Goal: Information Seeking & Learning: Learn about a topic

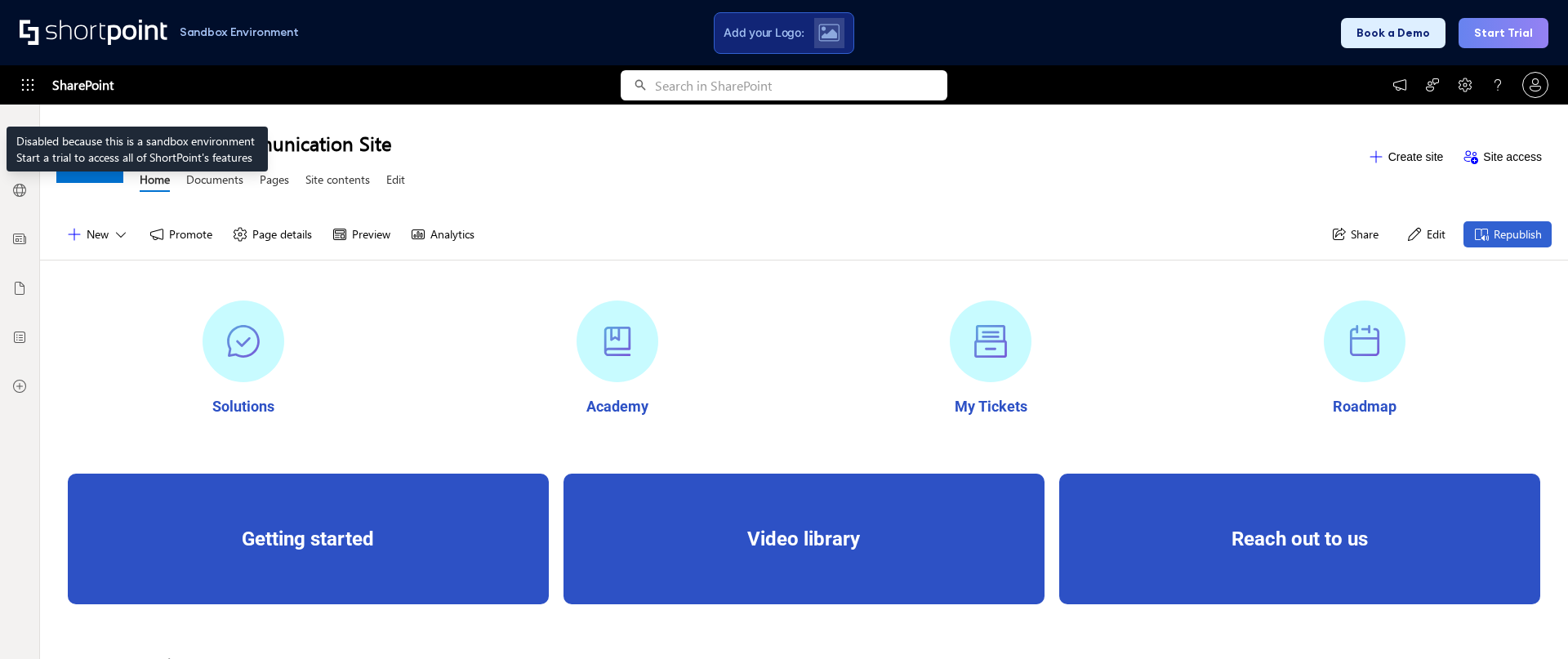
click at [33, 86] on icon at bounding box center [28, 85] width 17 height 17
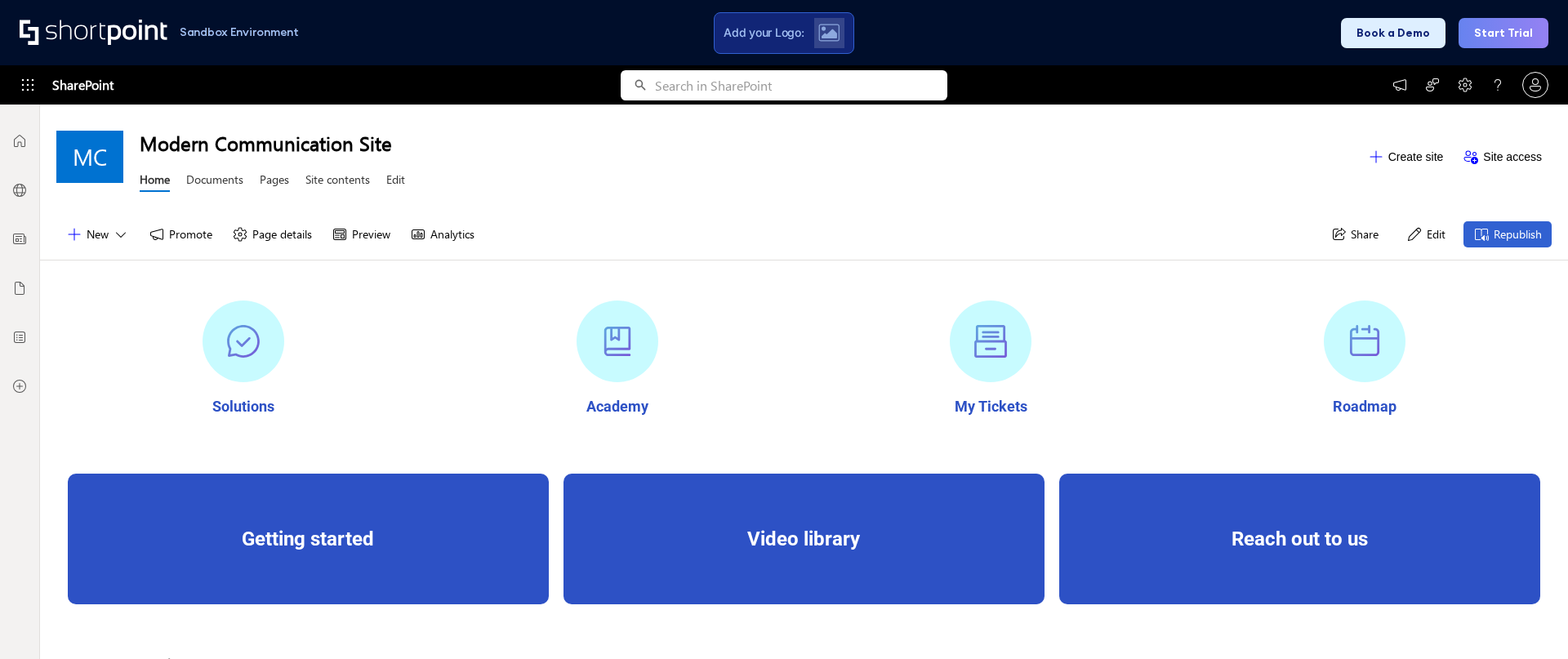
click at [1413, 33] on button "Book a Demo" at bounding box center [1394, 33] width 104 height 31
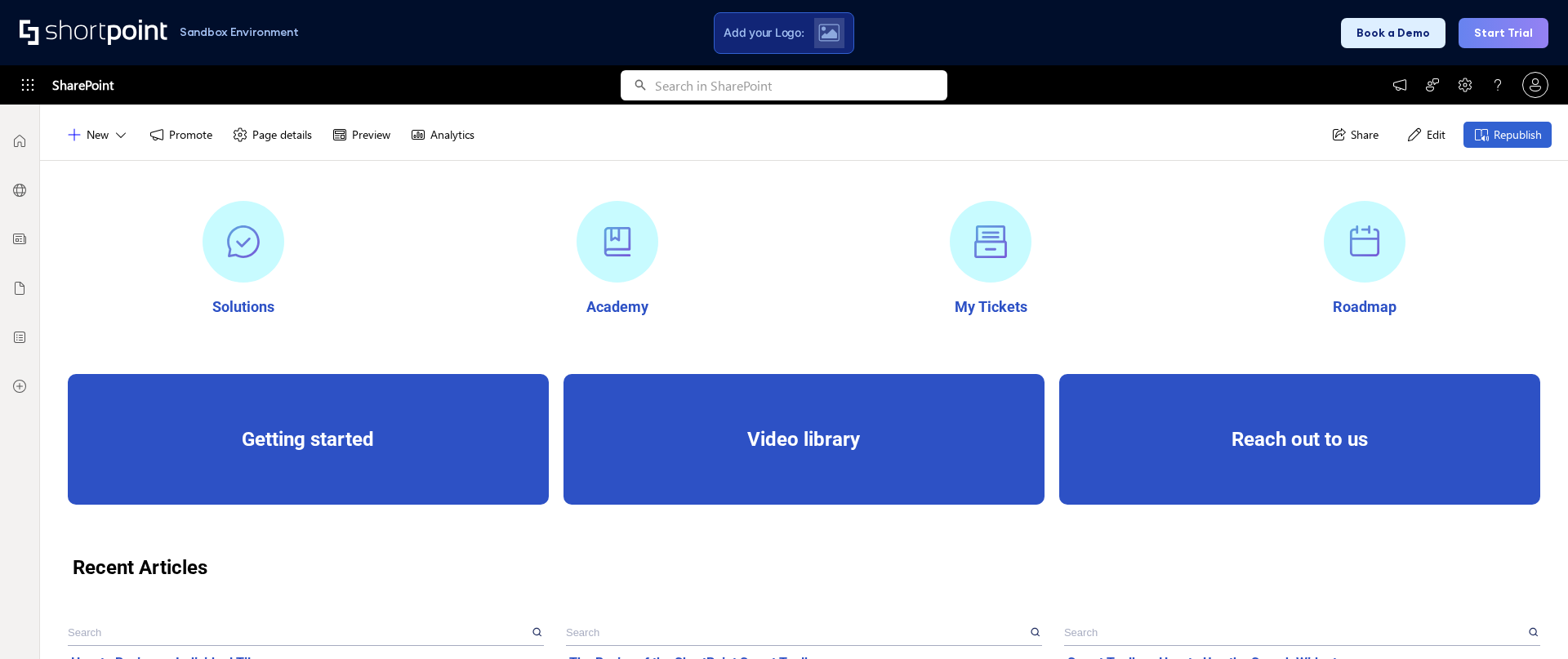
scroll to position [245, 0]
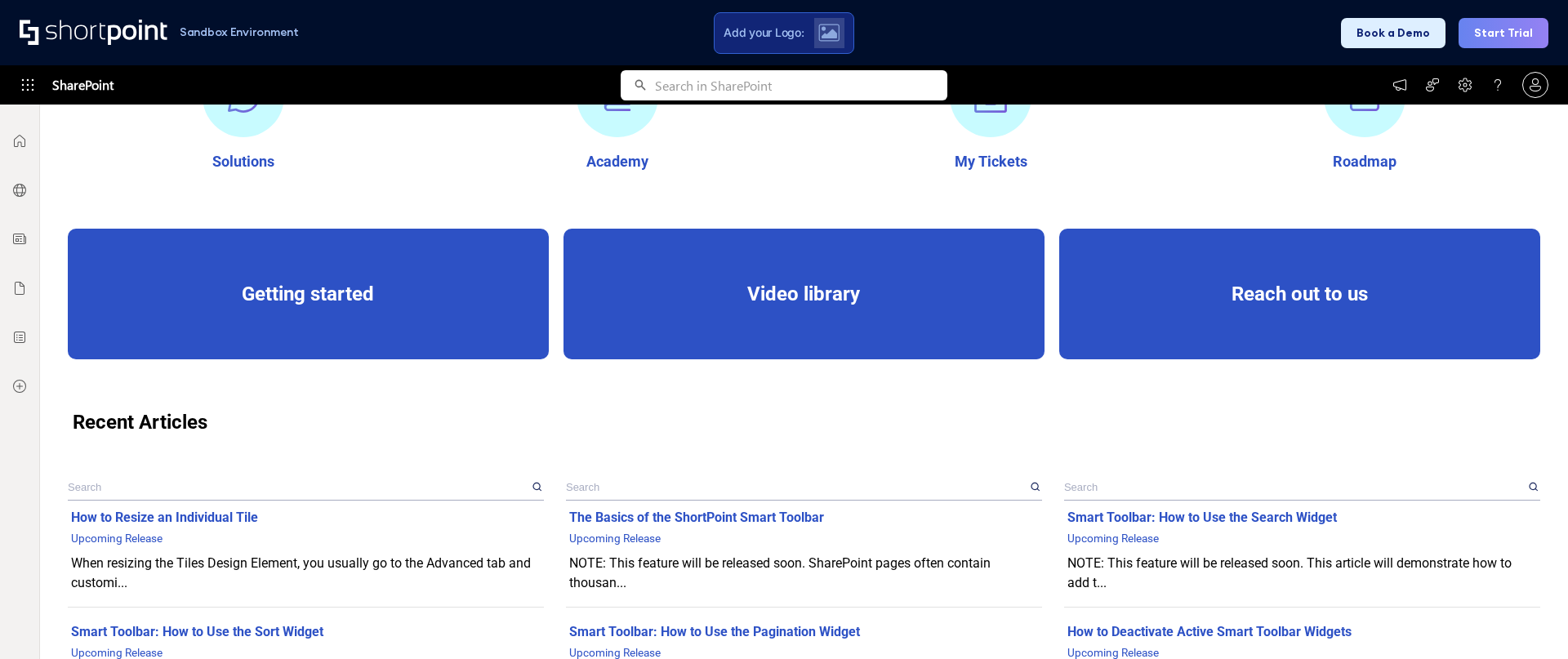
click at [195, 485] on input "text" at bounding box center [299, 487] width 461 height 26
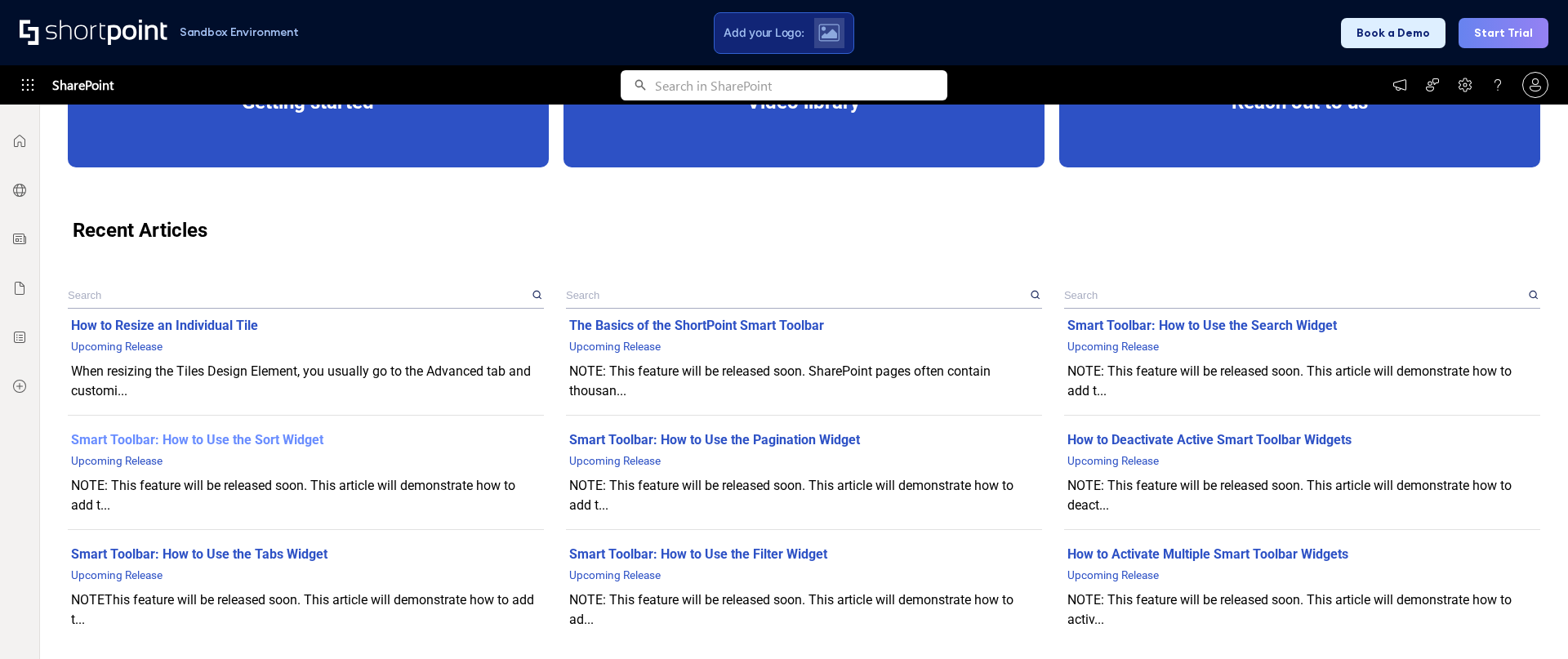
scroll to position [490, 0]
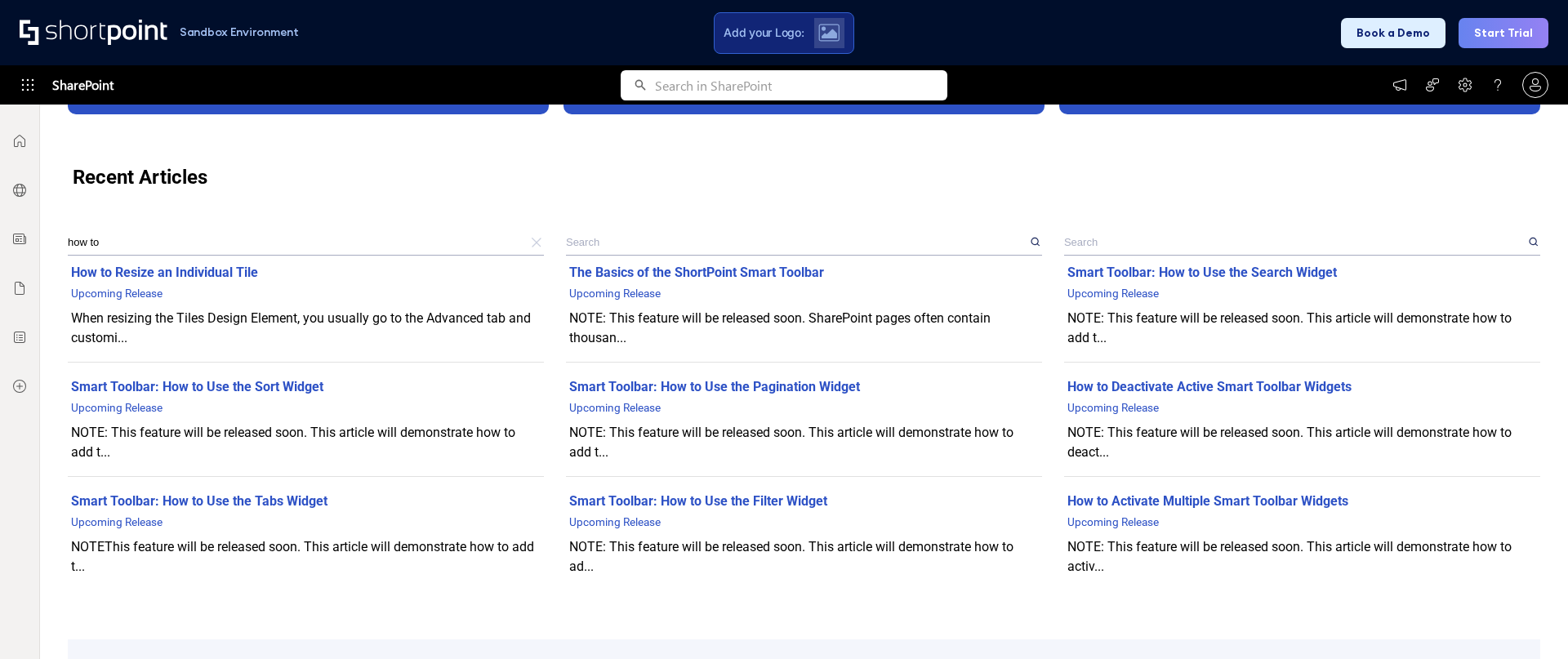
type input "how to"
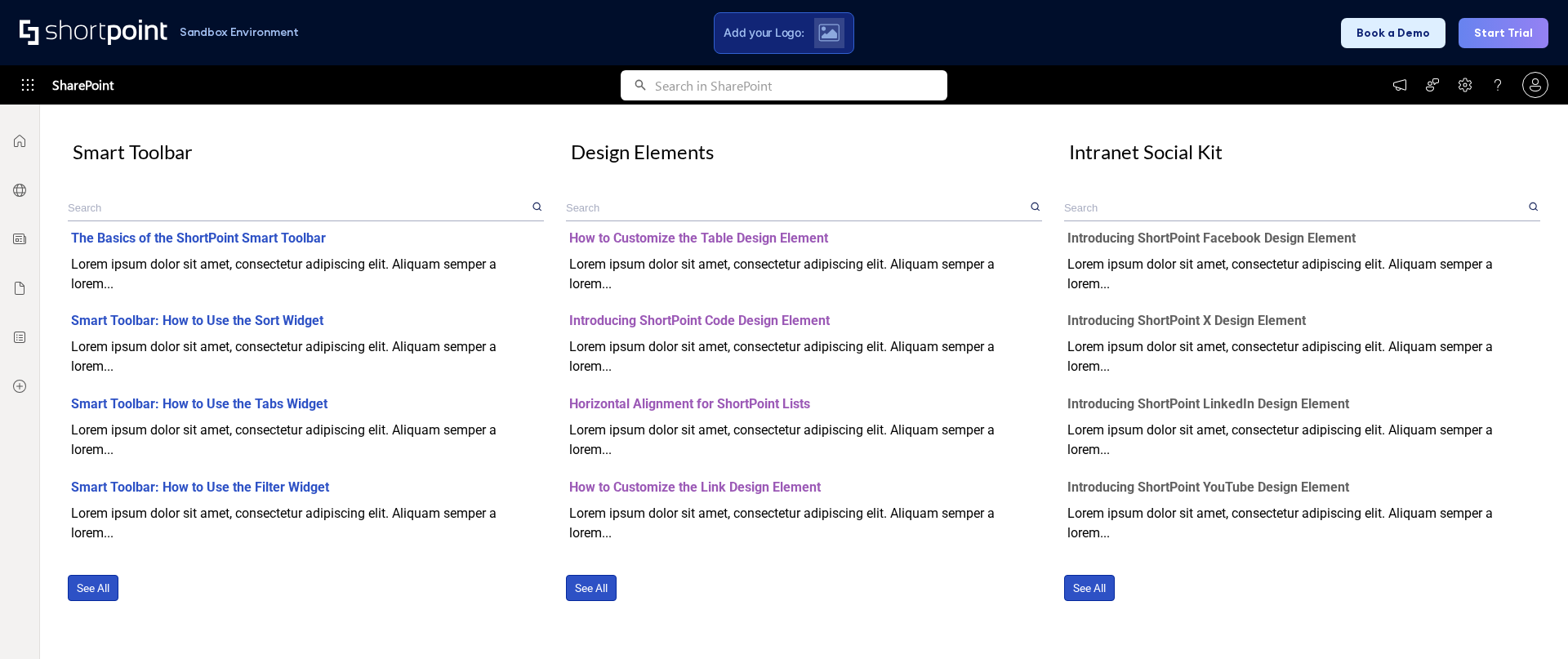
scroll to position [1522, 0]
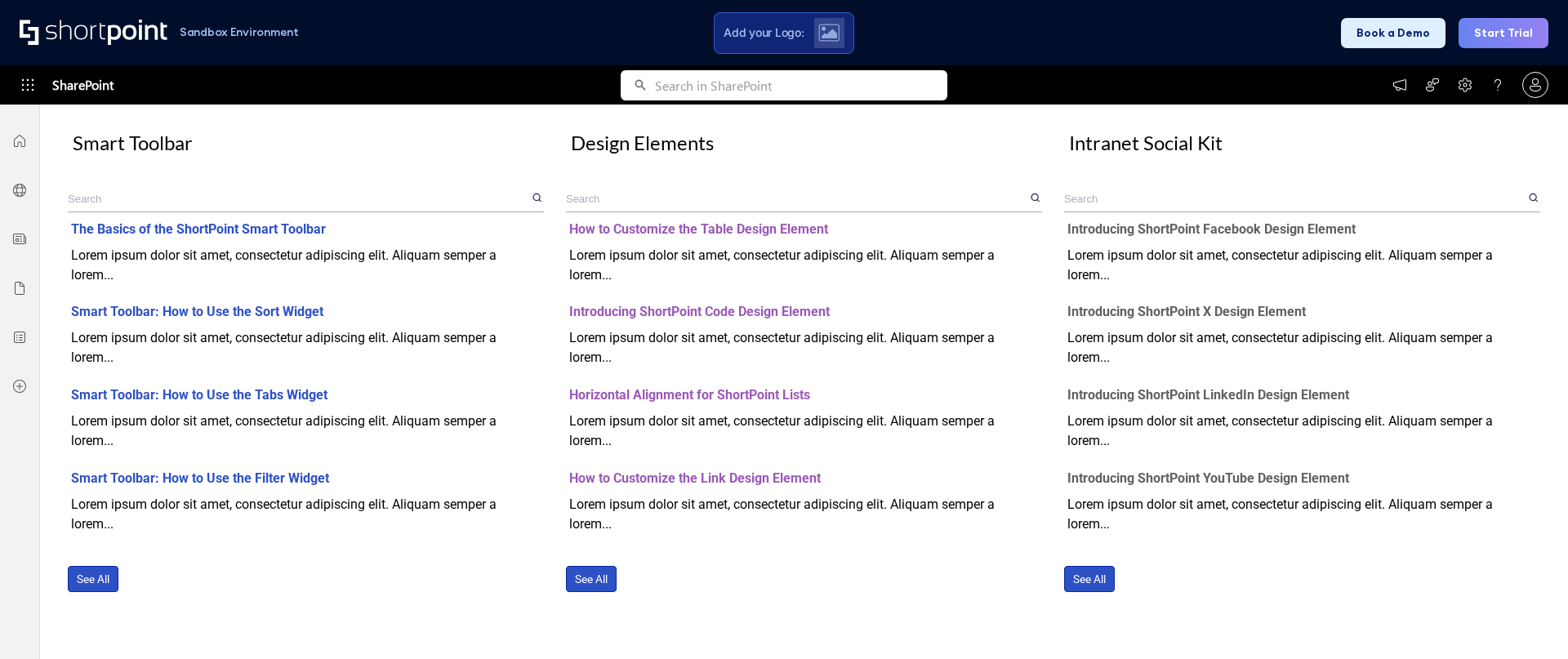
click at [897, 604] on div "See All" at bounding box center [804, 580] width 476 height 69
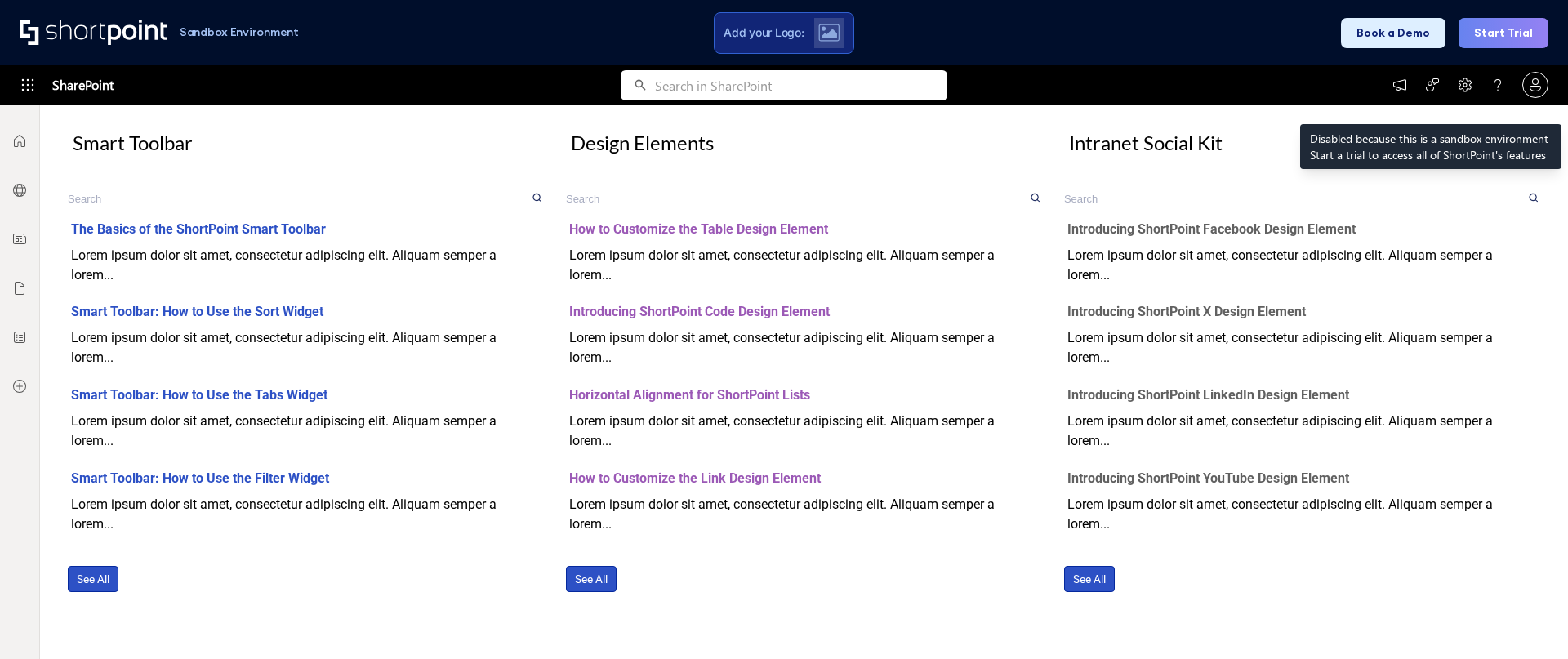
click at [1467, 80] on icon at bounding box center [1465, 85] width 13 height 14
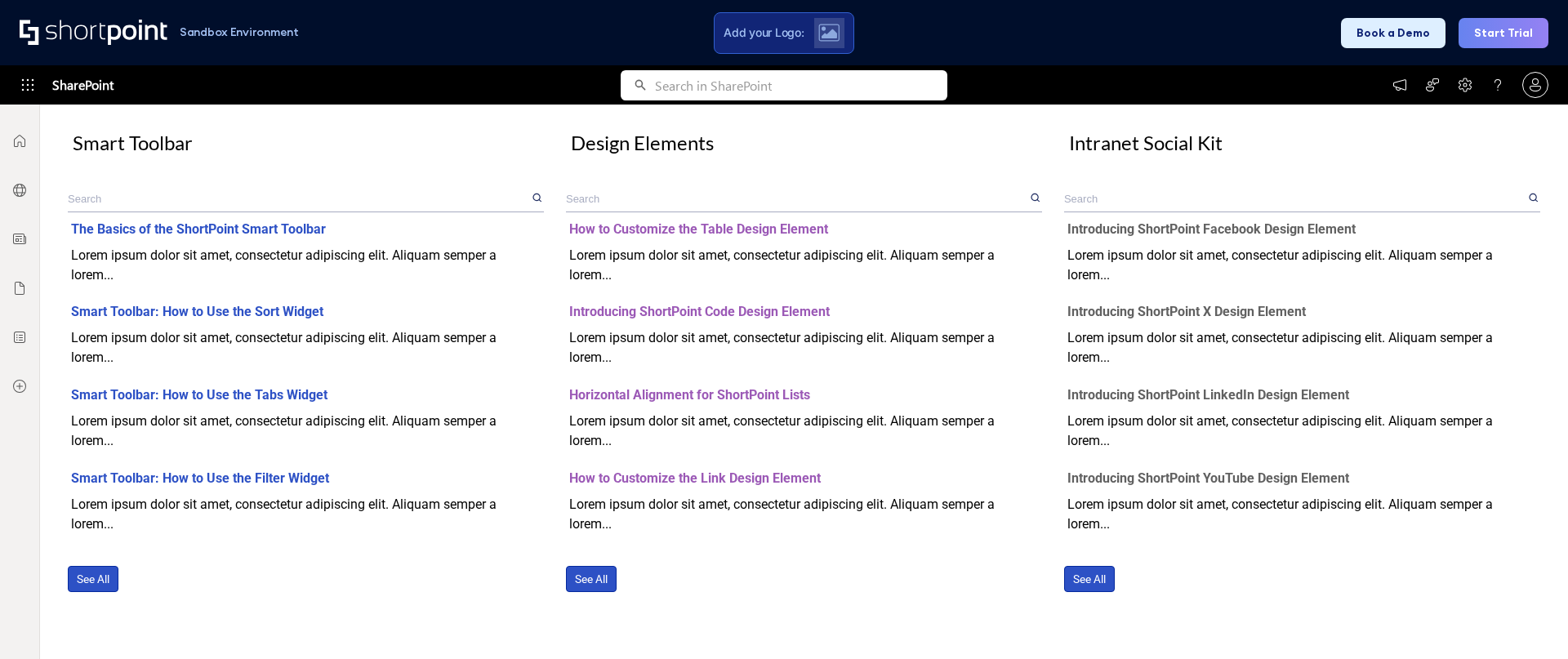
click at [1134, 84] on div "SharePoint" at bounding box center [784, 84] width 1568 height 39
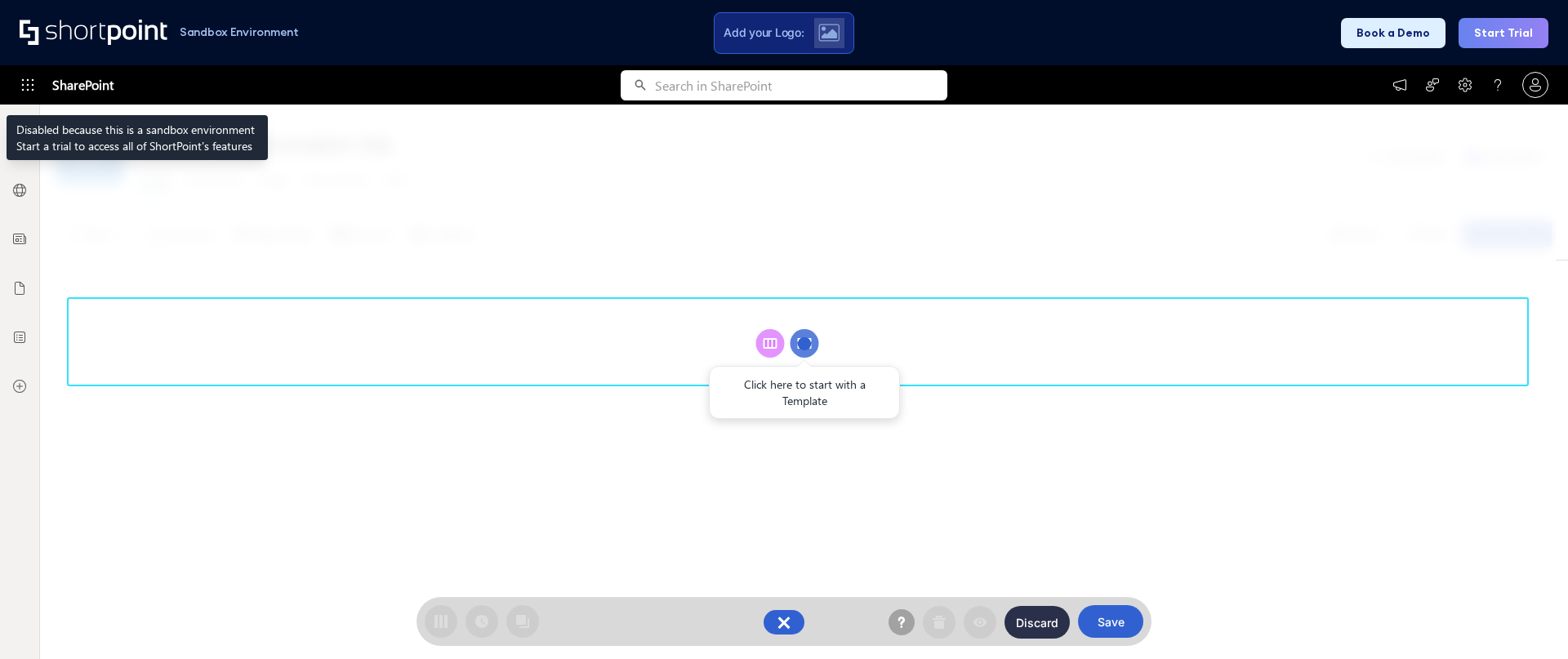
click at [24, 86] on icon at bounding box center [28, 85] width 17 height 17
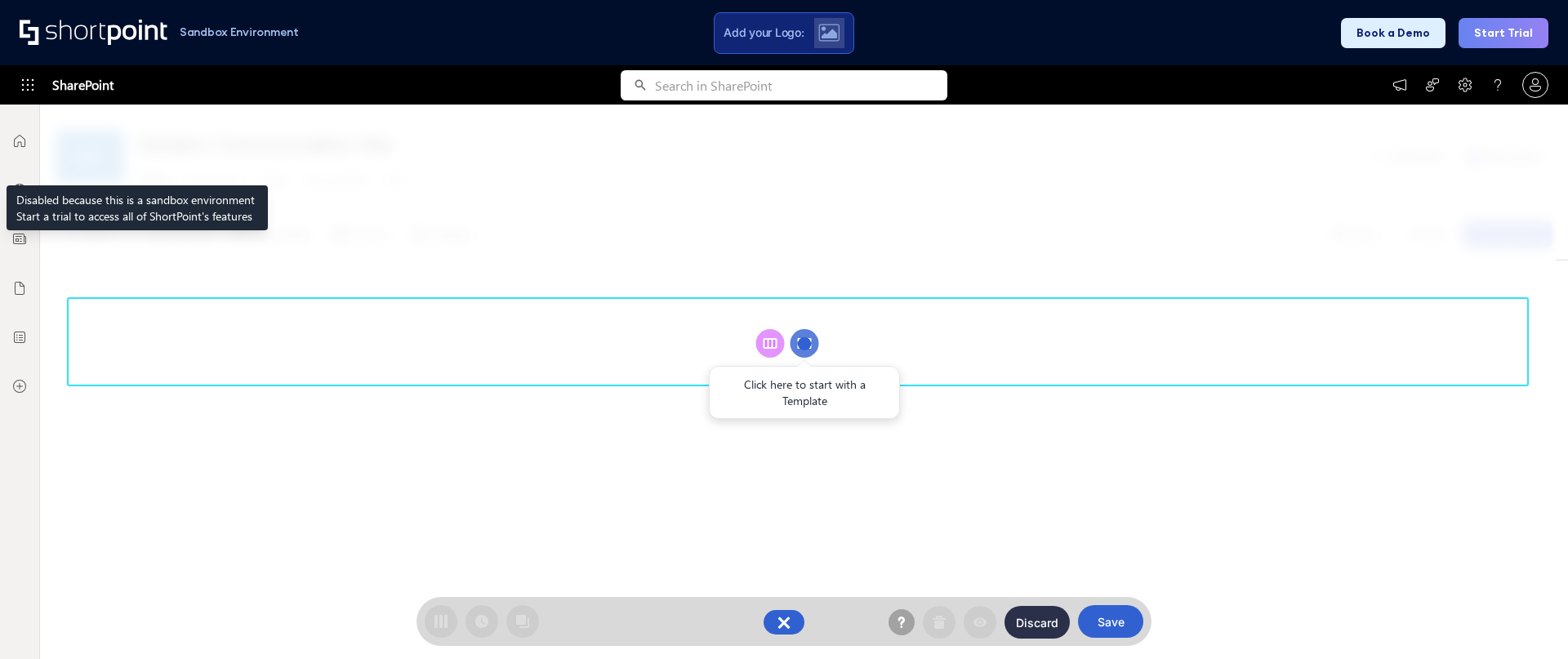
click at [17, 145] on icon at bounding box center [20, 141] width 17 height 17
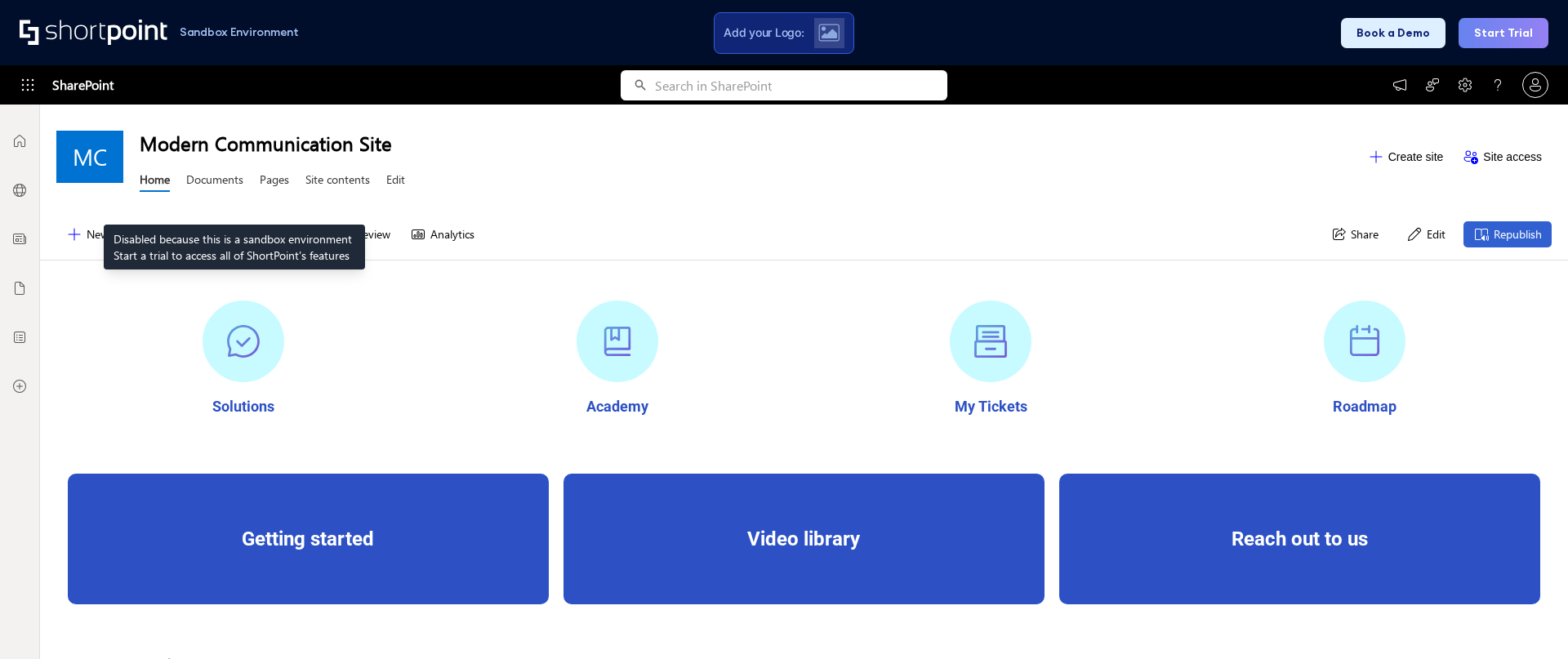
click at [228, 181] on link "Documents" at bounding box center [214, 181] width 57 height 21
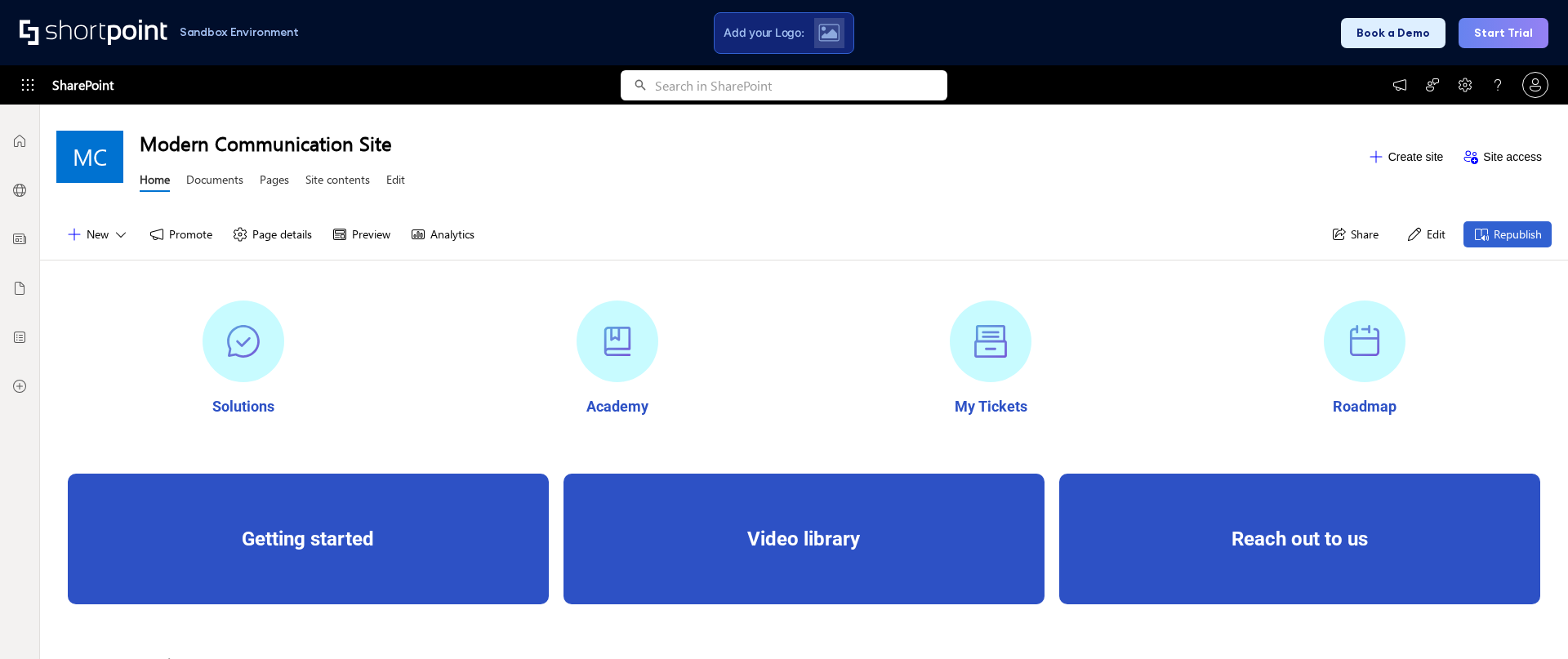
click at [227, 180] on link "Documents" at bounding box center [214, 181] width 57 height 21
click at [248, 28] on h1 "Sandbox Environment" at bounding box center [239, 32] width 119 height 9
click at [140, 33] on div at bounding box center [96, 33] width 152 height 26
click at [342, 34] on div "Sandbox Environment Add your Logo: Book a Demo Start Trial" at bounding box center [784, 32] width 1568 height 65
click at [506, 38] on div "Sandbox Environment Add your Logo: Book a Demo Start Trial" at bounding box center [784, 32] width 1568 height 65
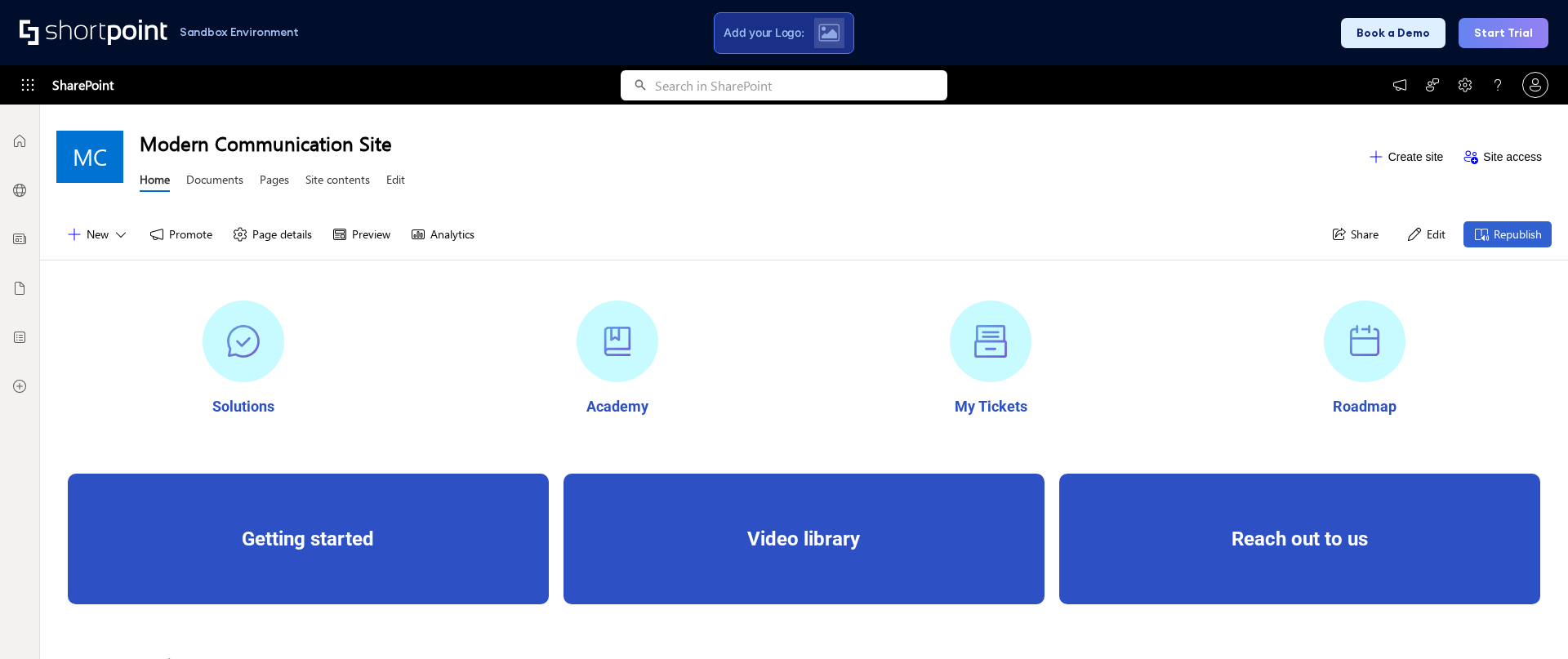
click at [782, 33] on span "Add your Logo:" at bounding box center [763, 33] width 80 height 15
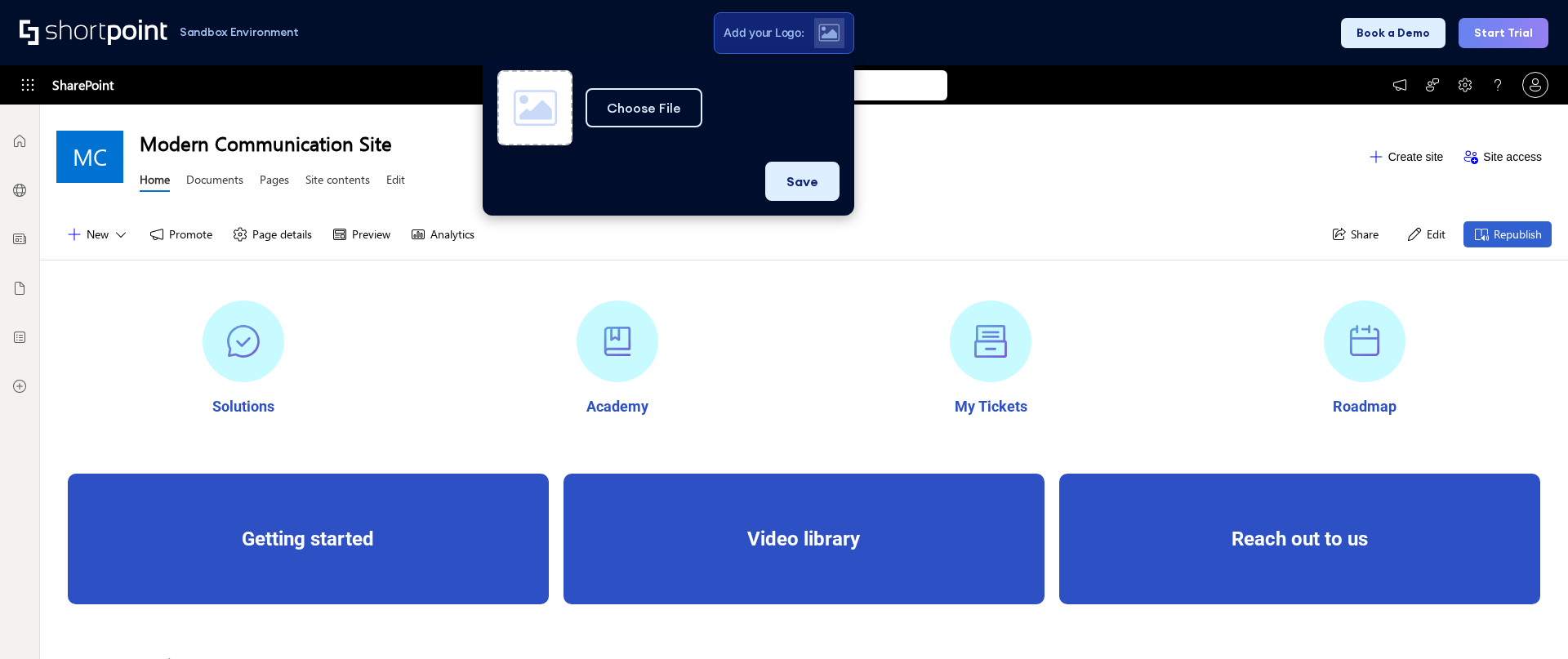
click at [892, 33] on div "Sandbox Environment Add your Logo: Choose File Use colors for the page from the…" at bounding box center [784, 32] width 1568 height 65
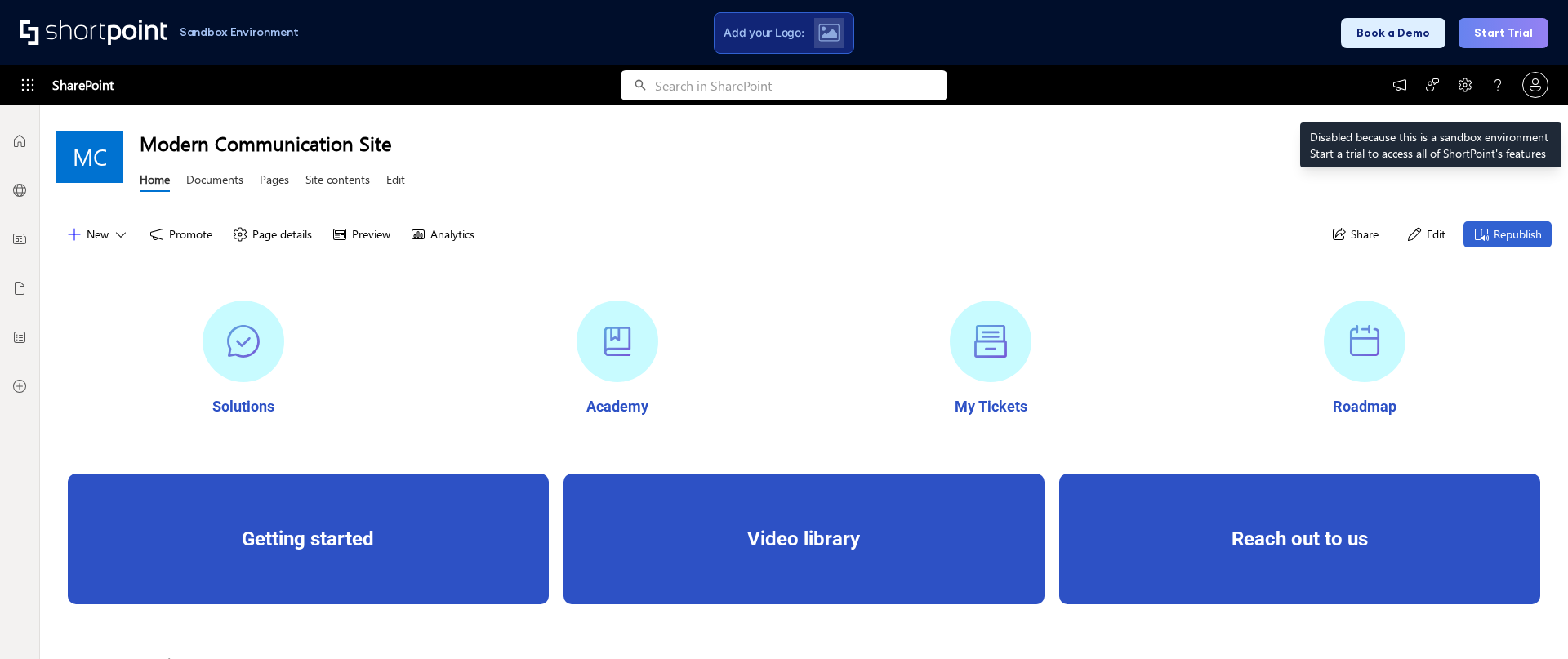
click at [1463, 82] on icon at bounding box center [1465, 85] width 17 height 17
click at [1532, 82] on icon at bounding box center [1536, 85] width 17 height 17
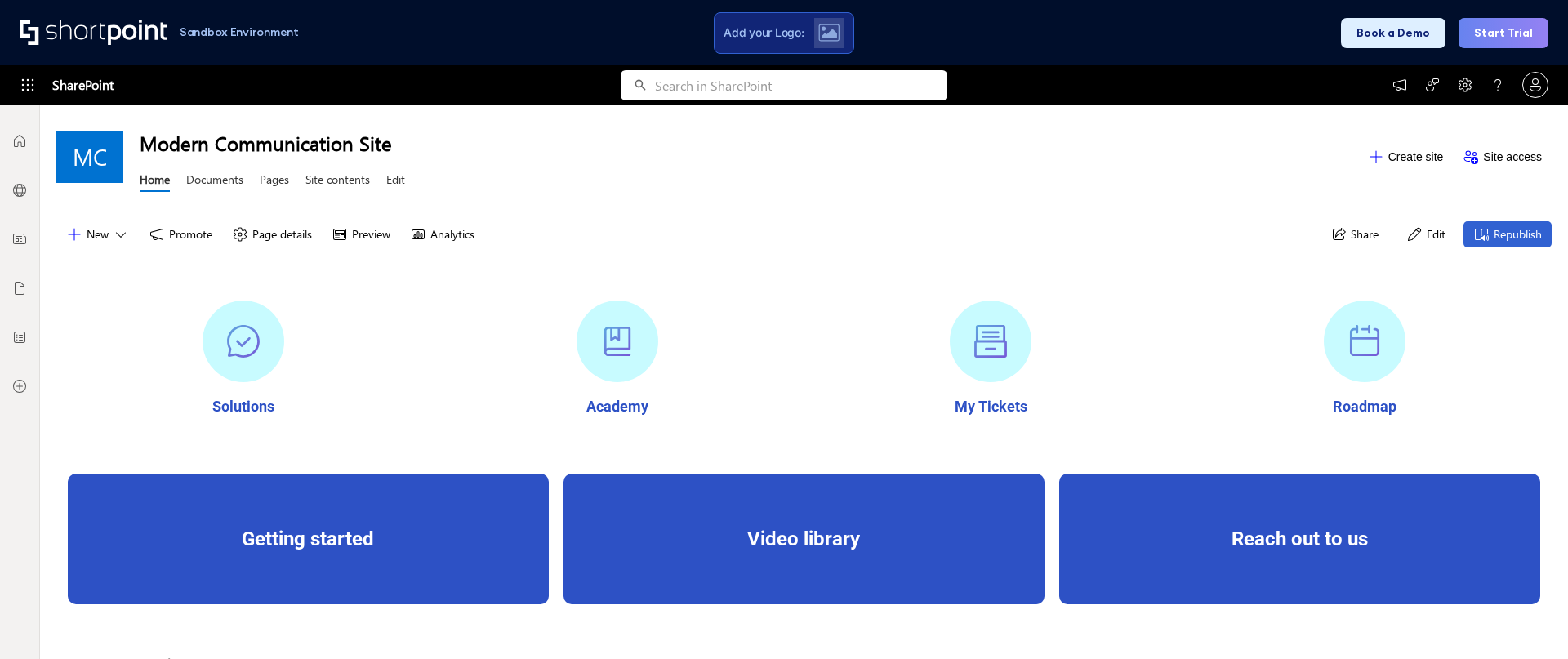
click at [1512, 32] on button "Start Trial" at bounding box center [1503, 33] width 90 height 31
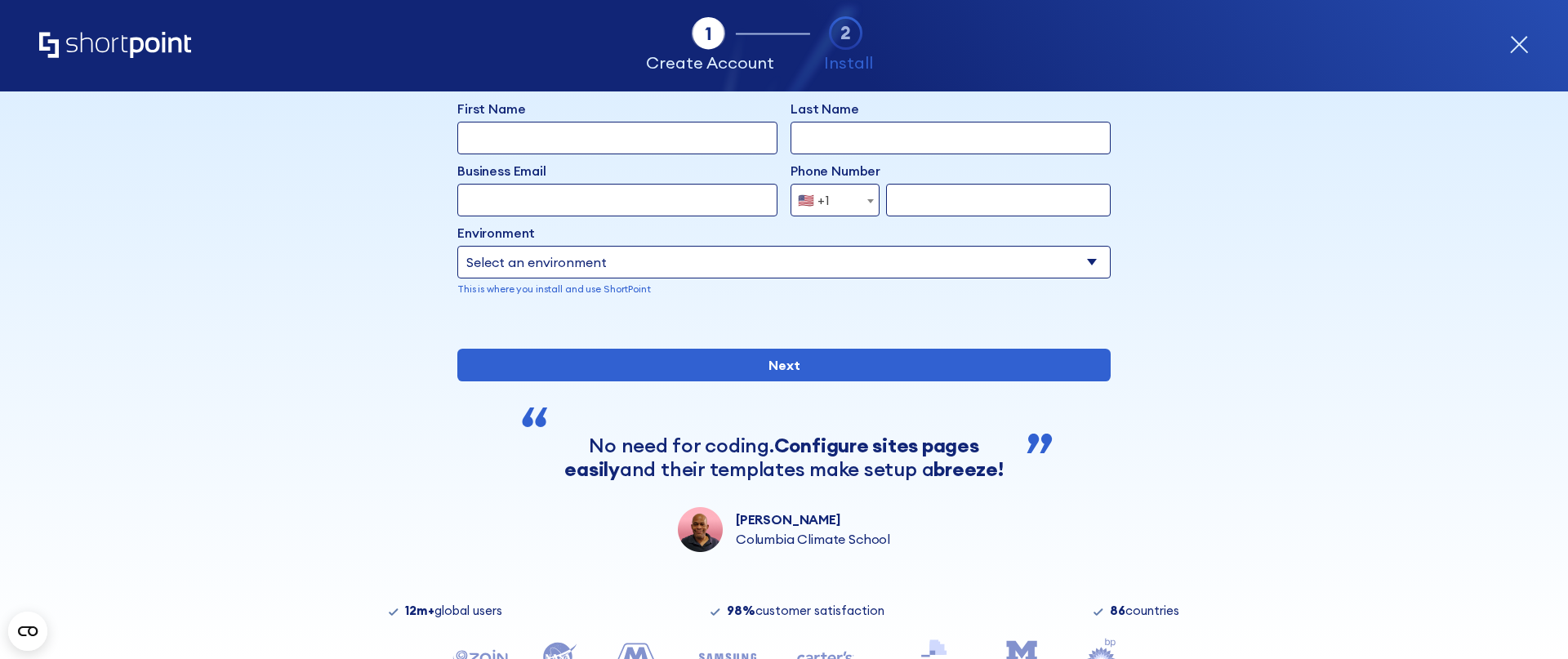
scroll to position [227, 0]
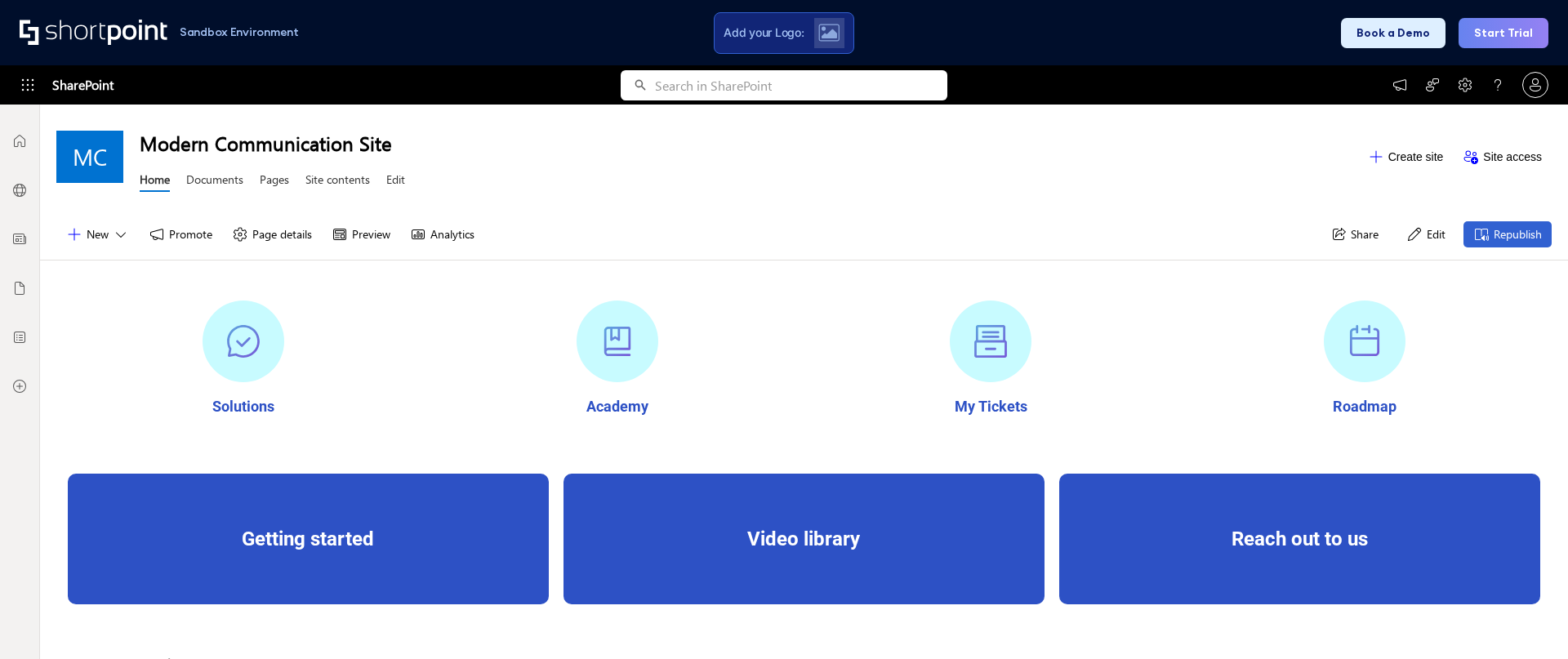
scroll to position [17, 0]
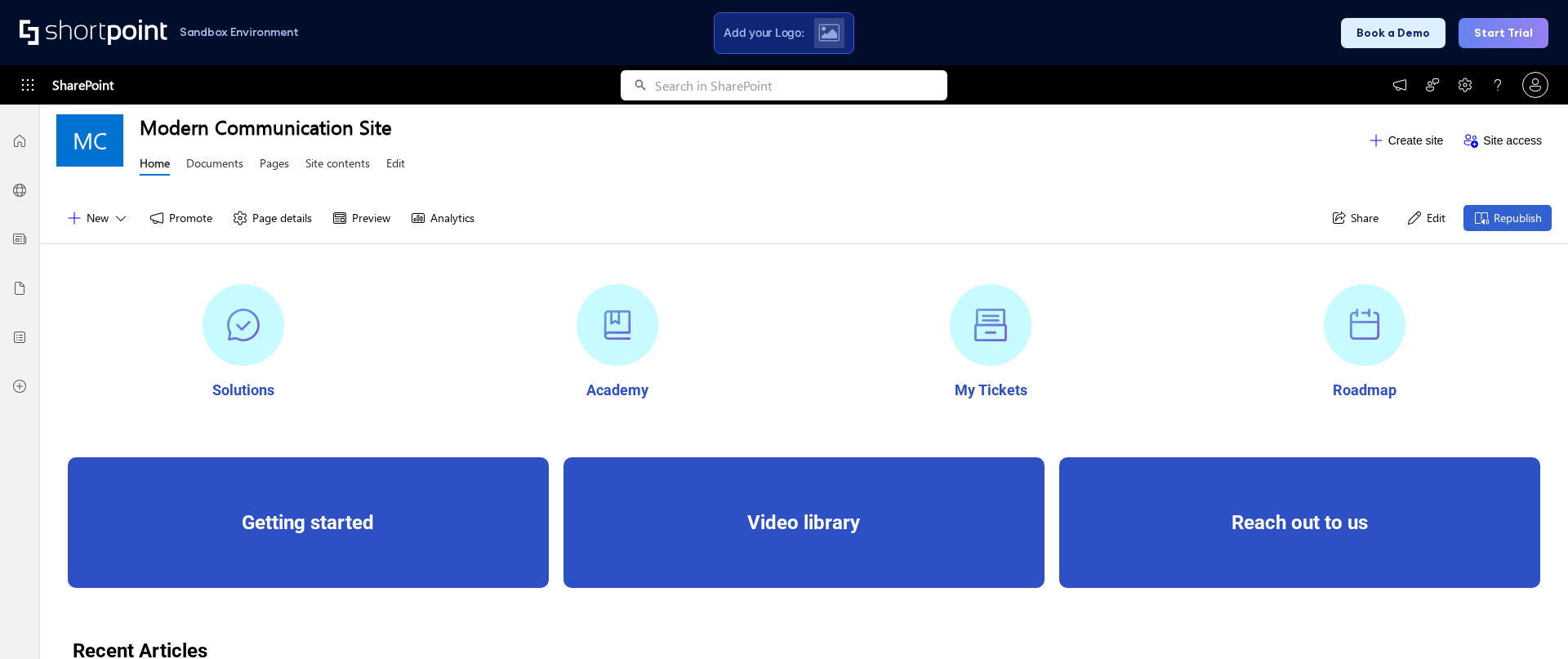
click at [798, 494] on div "Video library" at bounding box center [805, 523] width 481 height 131
click at [794, 508] on div "Video library" at bounding box center [805, 522] width 481 height 39
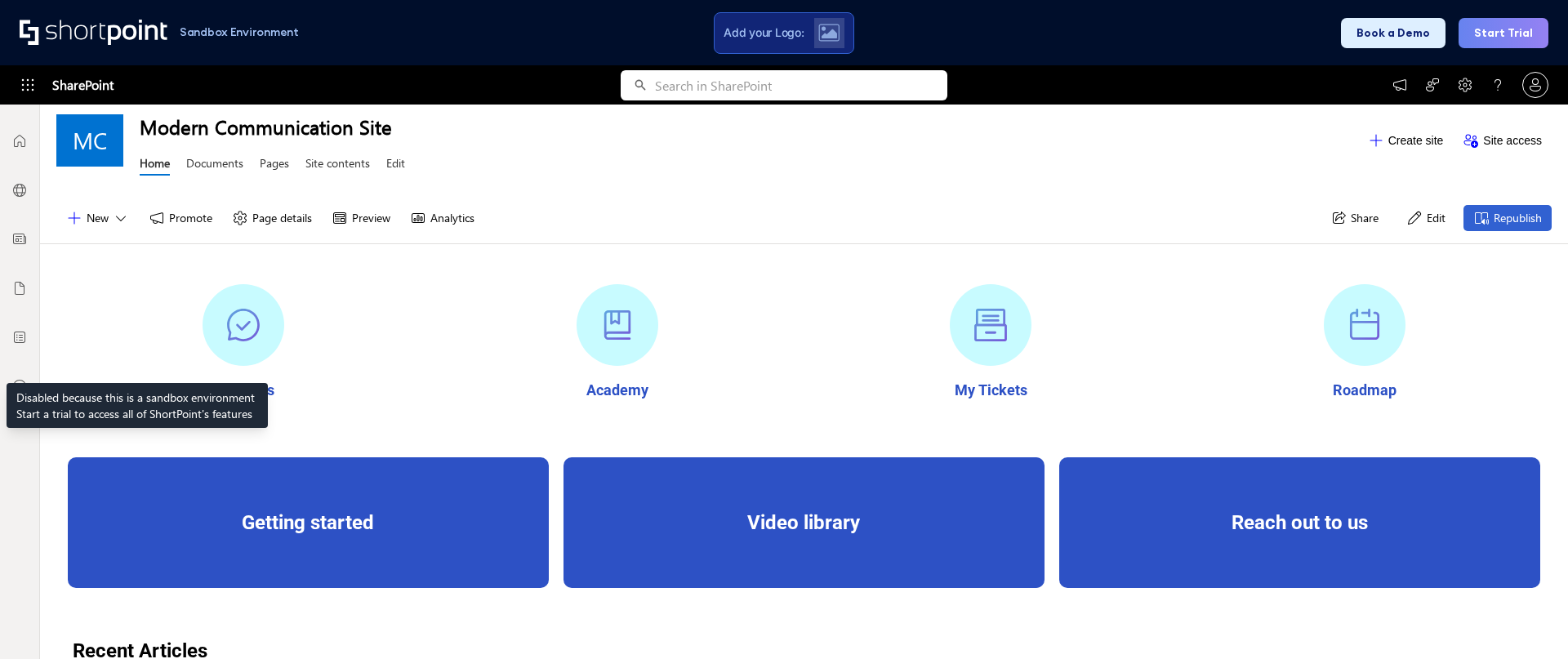
click at [22, 342] on icon at bounding box center [20, 337] width 12 height 12
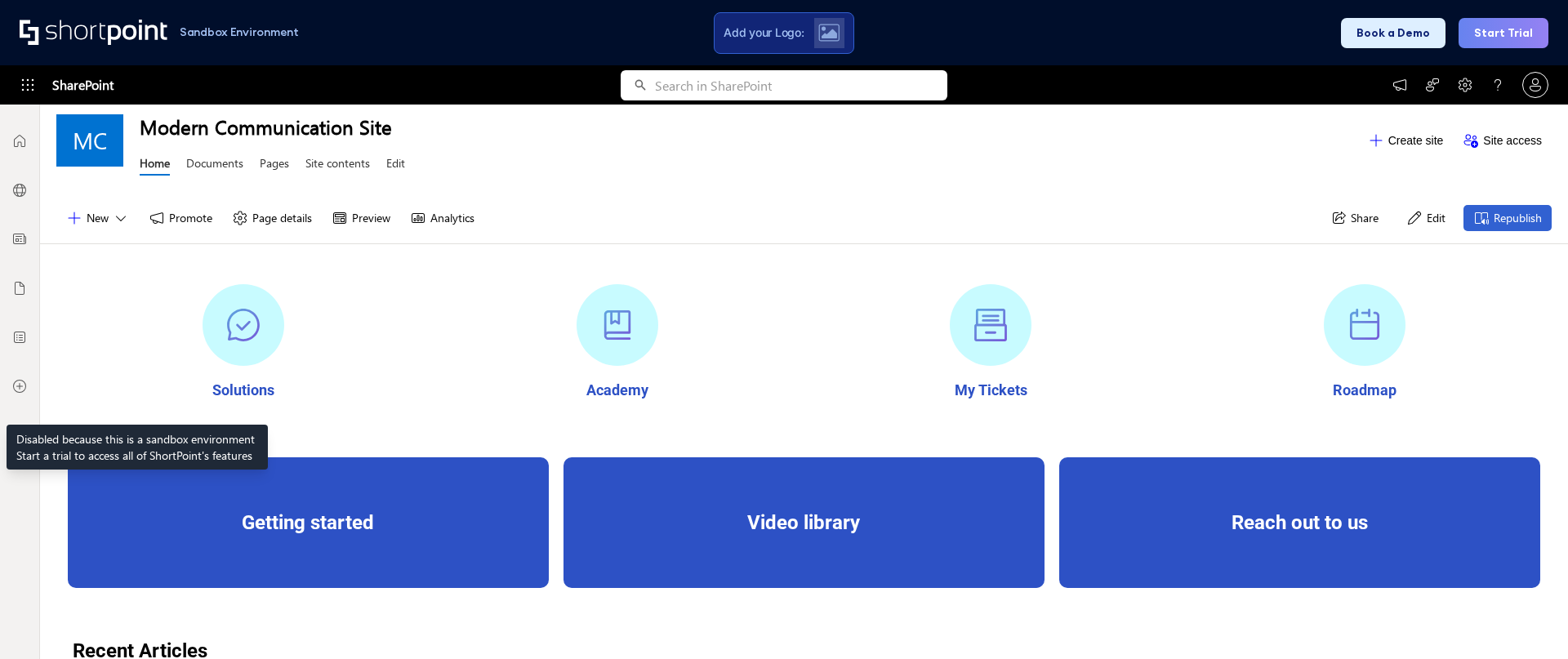
click at [22, 384] on icon at bounding box center [20, 386] width 17 height 17
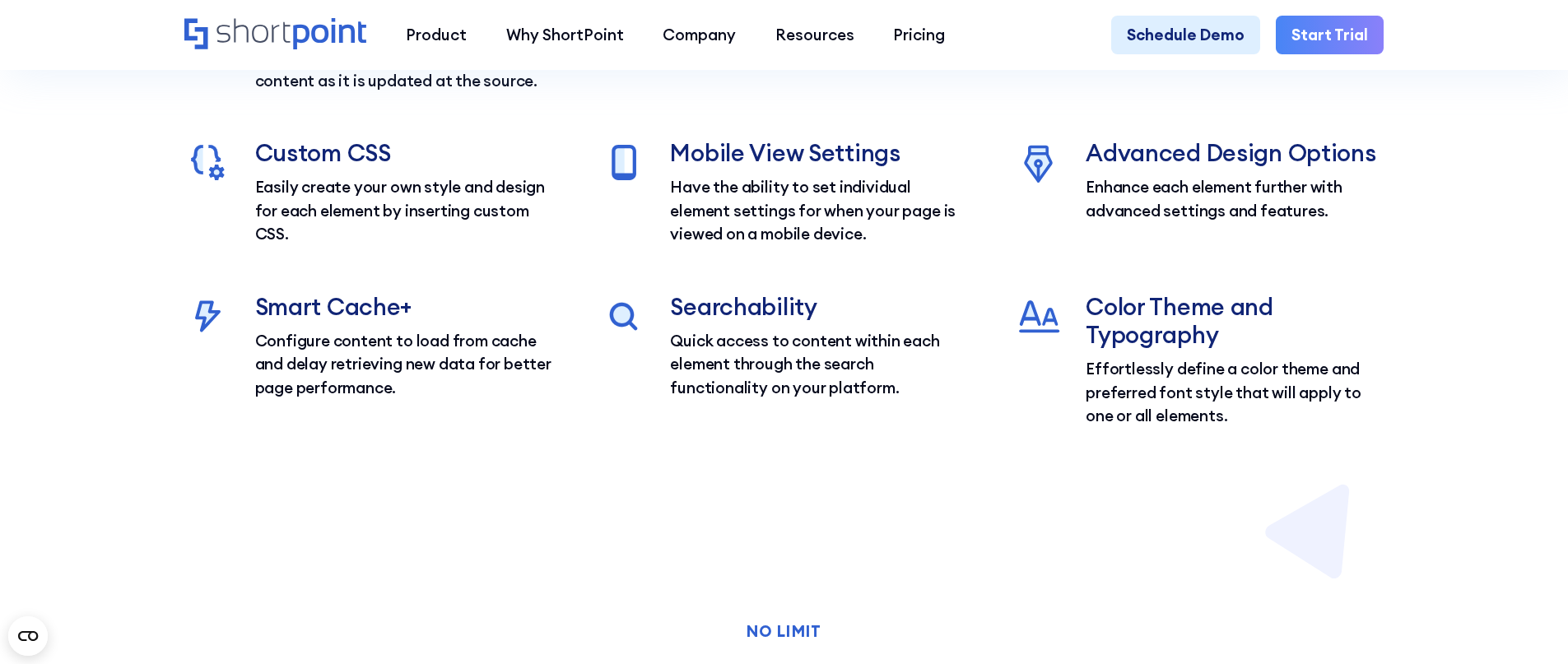
scroll to position [5185, 0]
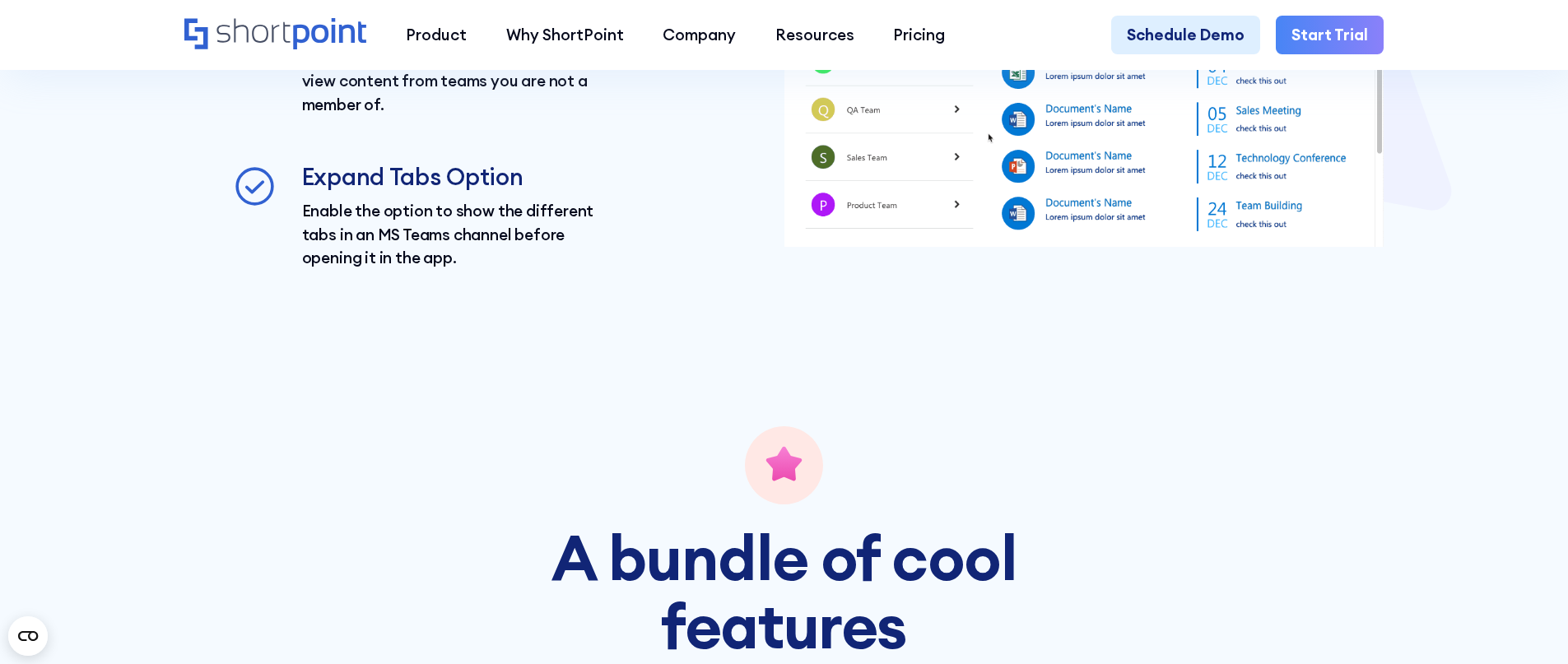
scroll to position [1975, 0]
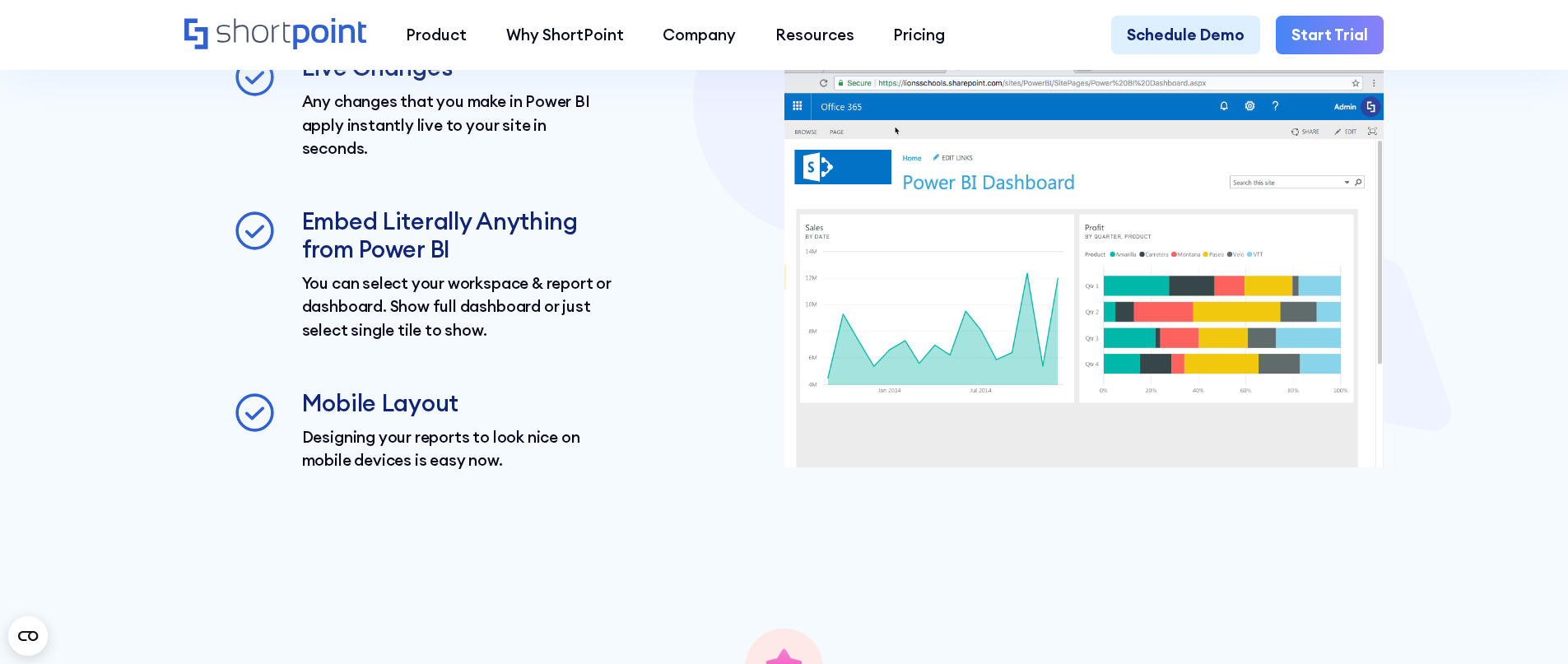
scroll to position [3374, 0]
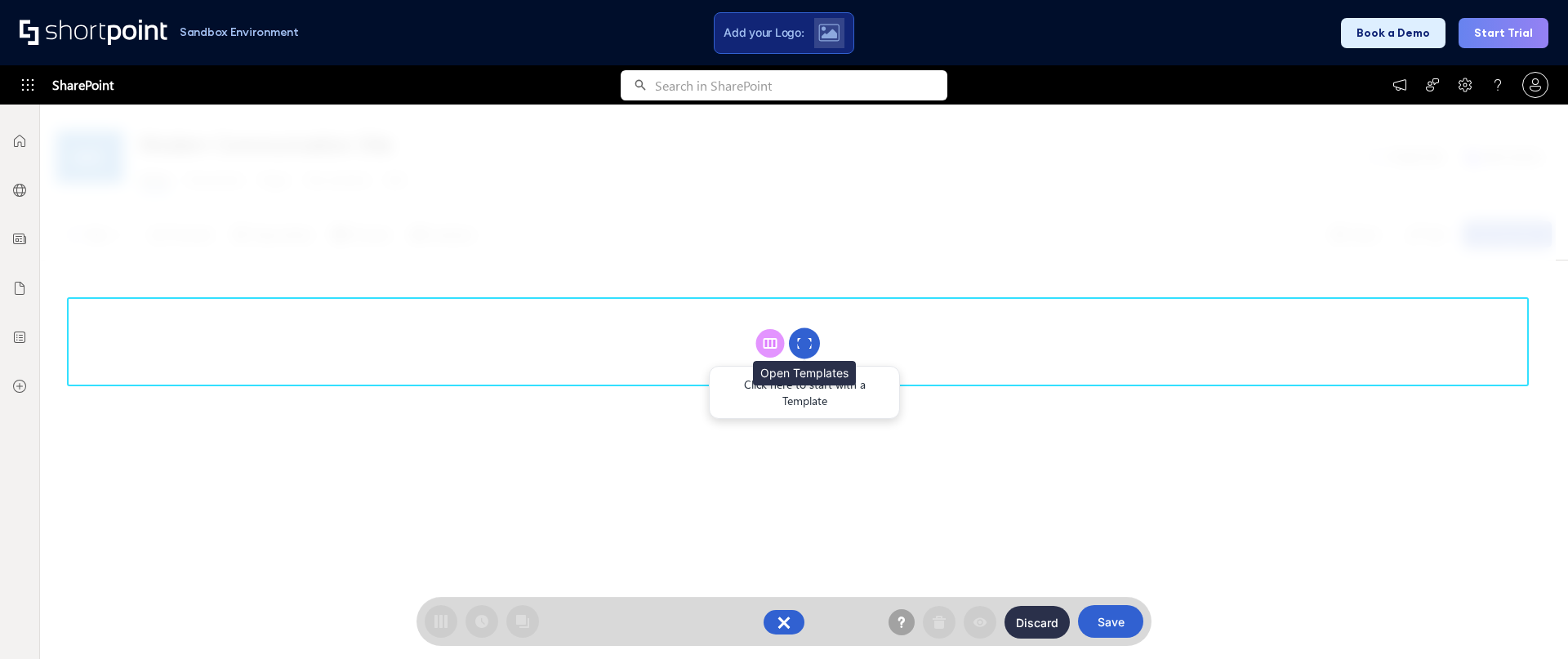
click at [807, 346] on rect at bounding box center [808, 346] width 7 height 5
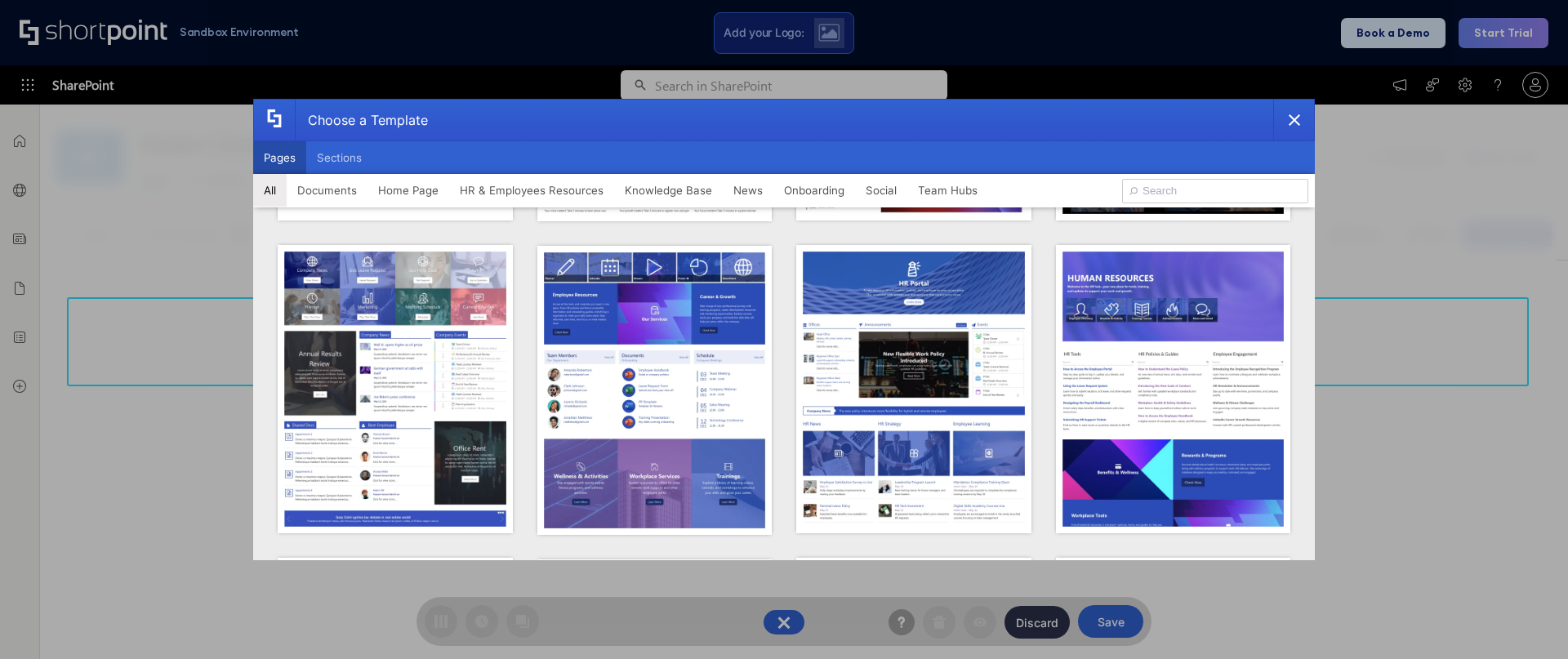
scroll to position [1225, 0]
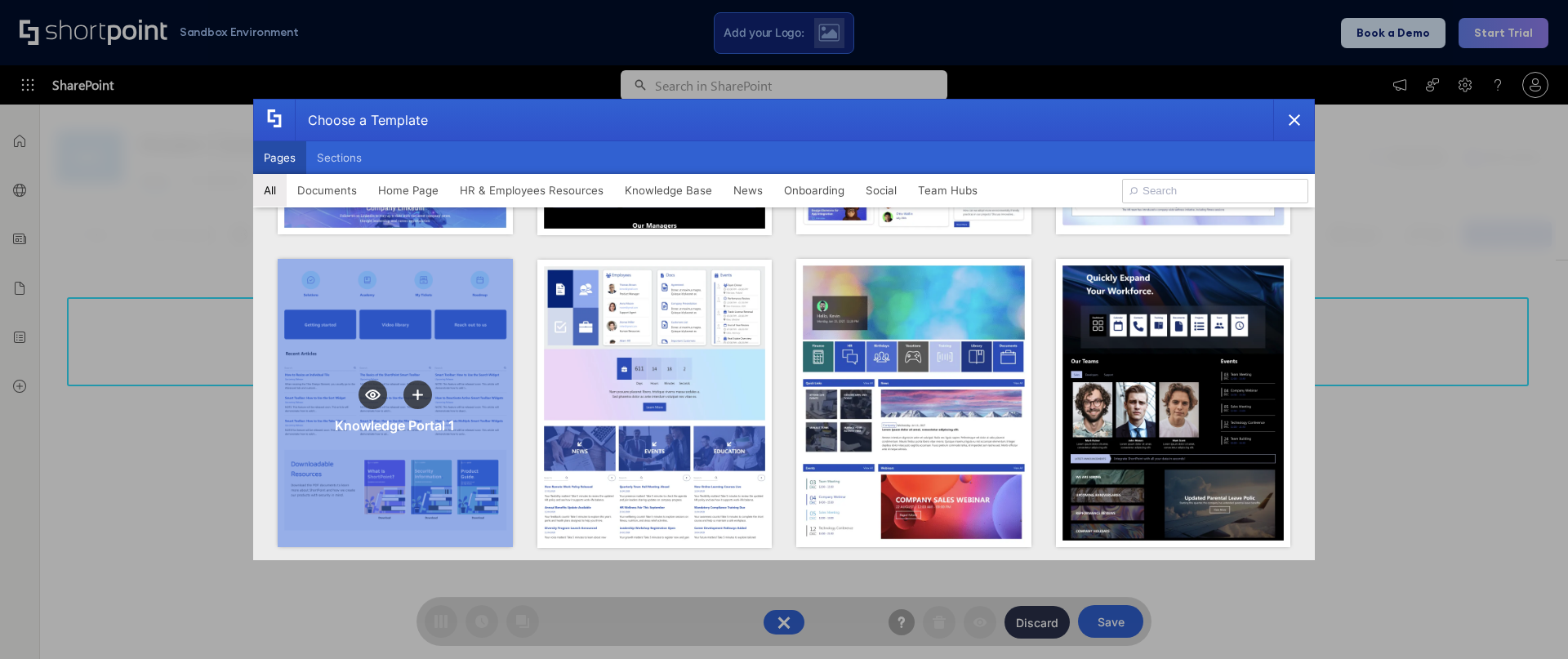
click at [356, 343] on div "Knowledge Portal 1" at bounding box center [395, 403] width 235 height 289
click at [414, 389] on icon "template selector" at bounding box center [418, 394] width 12 height 12
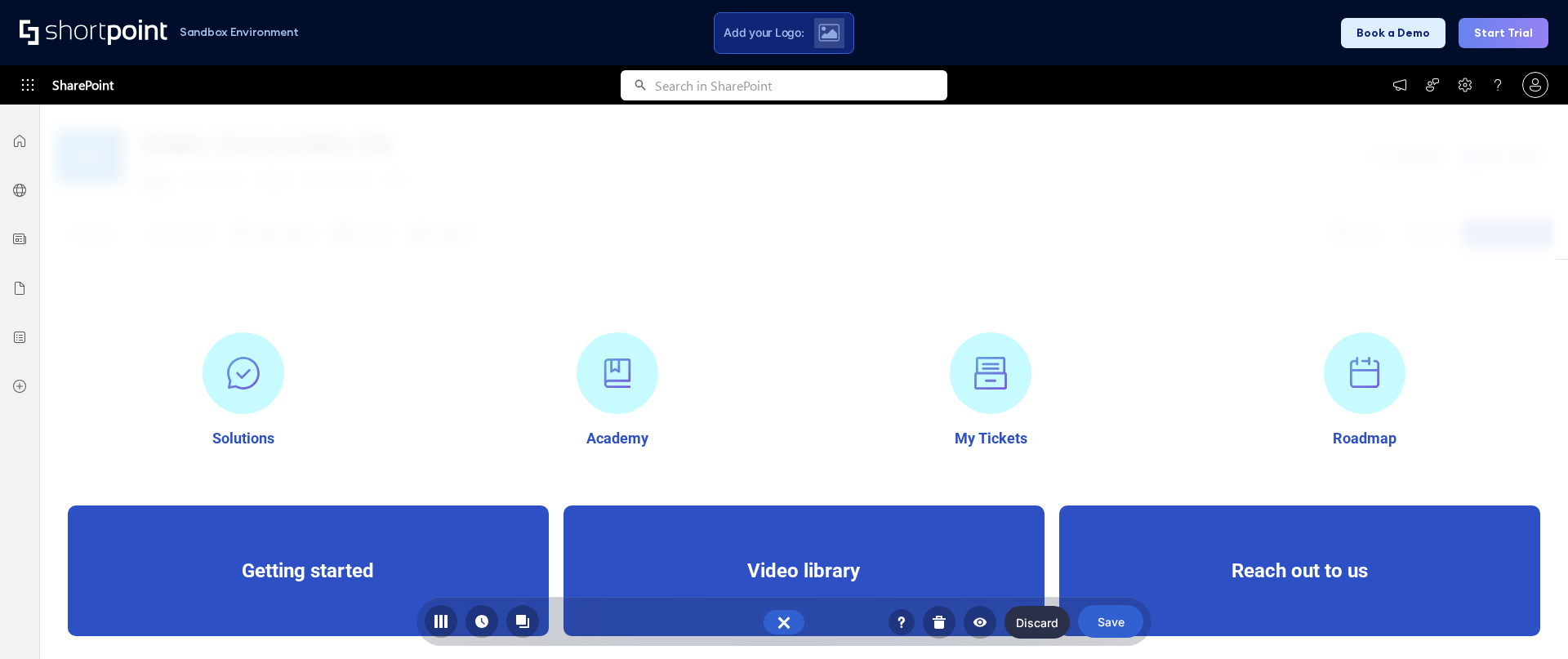
scroll to position [0, 0]
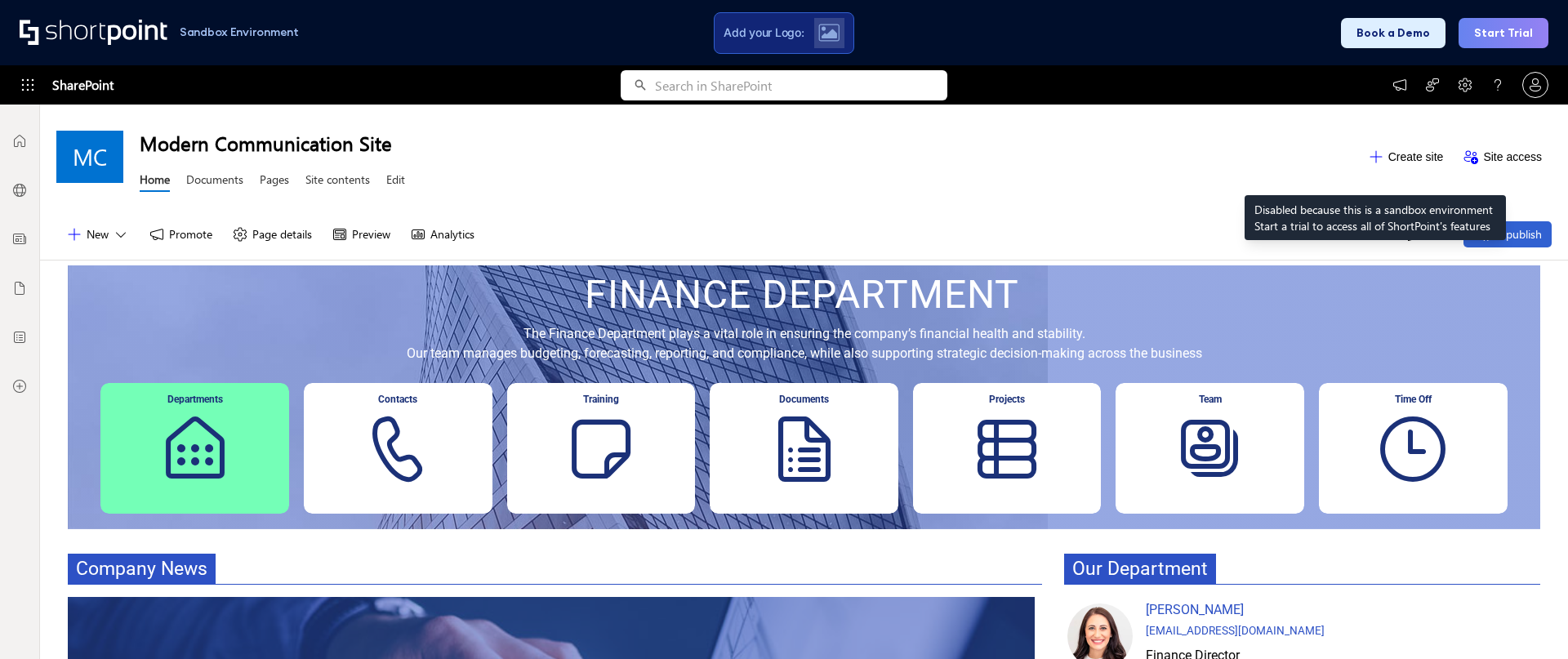
click at [1374, 155] on button "Create site" at bounding box center [1407, 157] width 96 height 26
